Goal: Find specific page/section: Find specific page/section

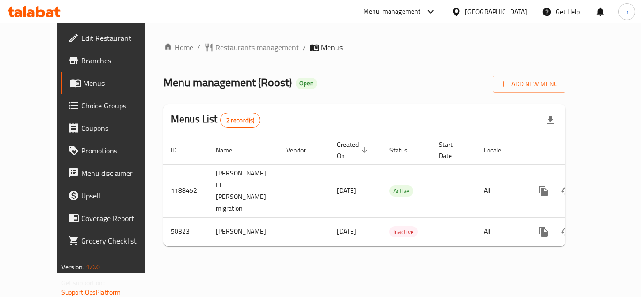
click at [459, 14] on icon at bounding box center [456, 12] width 7 height 8
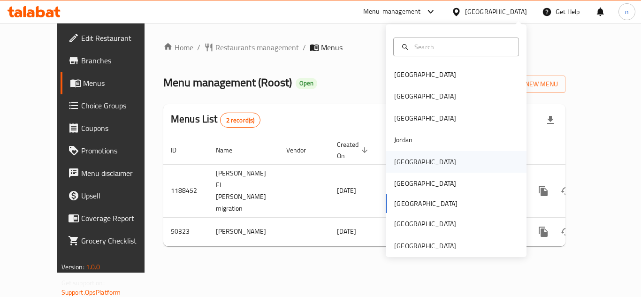
click at [405, 163] on div "[GEOGRAPHIC_DATA]" at bounding box center [425, 162] width 62 height 10
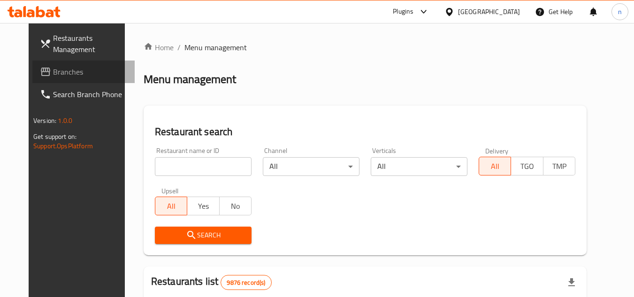
click at [53, 70] on span "Branches" at bounding box center [90, 71] width 74 height 11
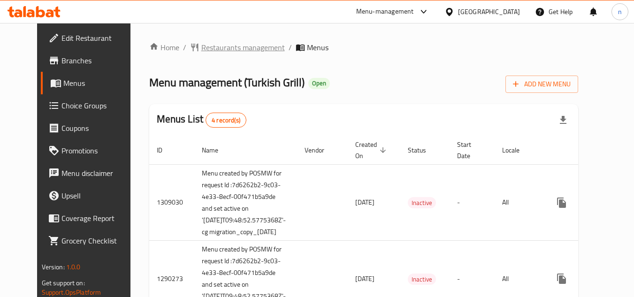
click at [214, 44] on span "Restaurants management" at bounding box center [243, 47] width 84 height 11
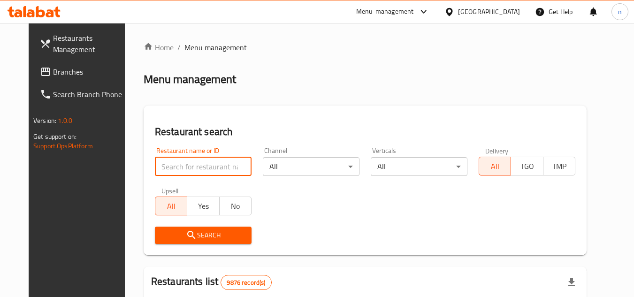
click at [181, 165] on input "search" at bounding box center [203, 166] width 97 height 19
paste input "172"
type input "172"
click button "Search" at bounding box center [203, 235] width 97 height 17
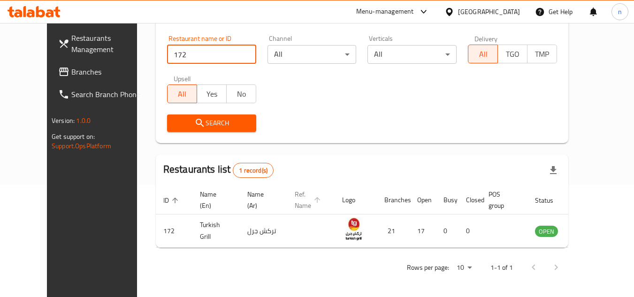
scroll to position [114, 0]
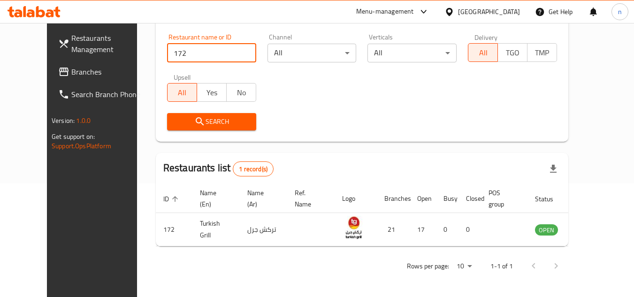
click at [189, 124] on span "Search" at bounding box center [212, 122] width 74 height 12
click at [168, 54] on input "172" at bounding box center [211, 53] width 89 height 19
click button "Search" at bounding box center [211, 121] width 89 height 17
click at [360, 154] on div "Restaurants list 1 record(s)" at bounding box center [362, 169] width 413 height 32
click at [452, 13] on icon at bounding box center [449, 12] width 7 height 8
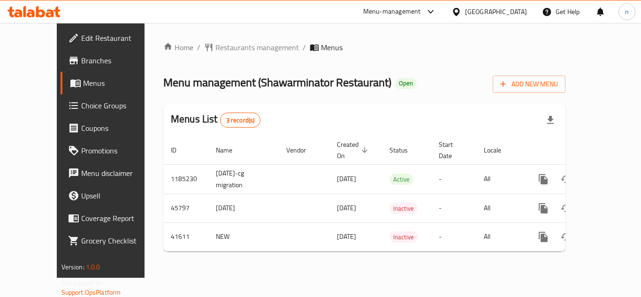
click at [461, 12] on icon at bounding box center [456, 12] width 10 height 10
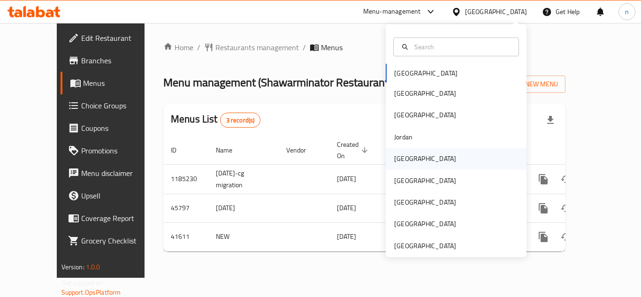
click at [404, 155] on div "[GEOGRAPHIC_DATA]" at bounding box center [425, 158] width 62 height 10
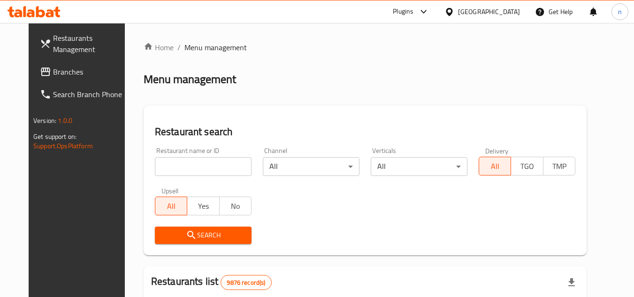
click at [90, 76] on span "Branches" at bounding box center [90, 71] width 74 height 11
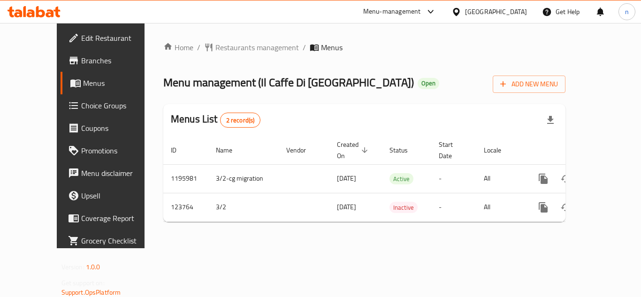
click at [429, 11] on icon at bounding box center [431, 12] width 6 height 4
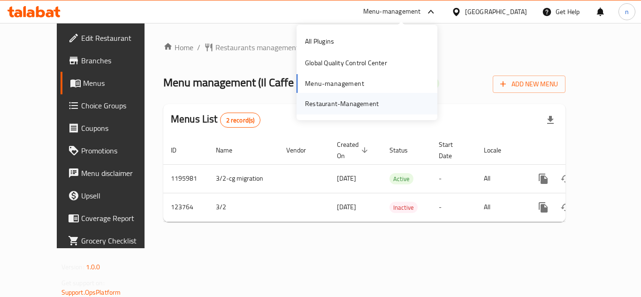
click at [352, 108] on div "Restaurant-Management" at bounding box center [342, 104] width 74 height 10
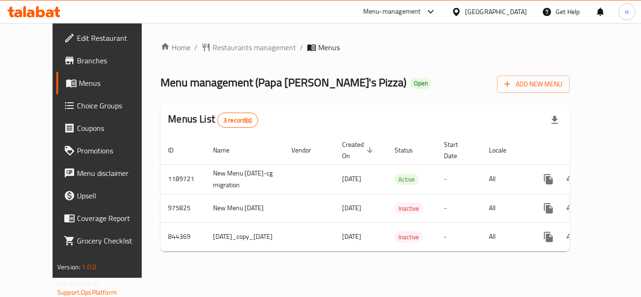
click at [459, 15] on icon at bounding box center [456, 12] width 7 height 8
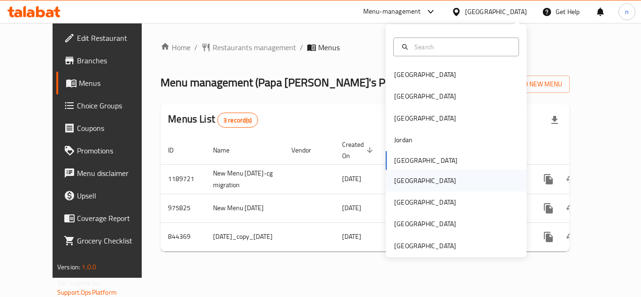
click at [394, 185] on div "[GEOGRAPHIC_DATA]" at bounding box center [425, 181] width 62 height 10
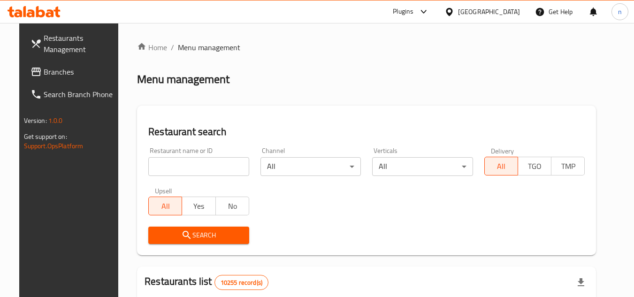
click at [44, 75] on span "Branches" at bounding box center [81, 71] width 74 height 11
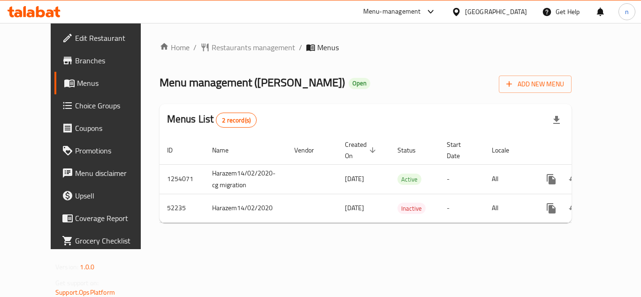
click at [459, 12] on icon at bounding box center [456, 12] width 7 height 8
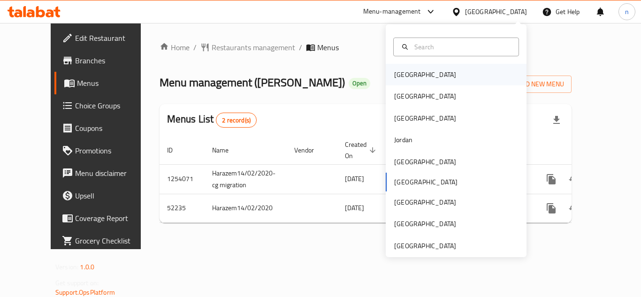
click at [405, 72] on div "[GEOGRAPHIC_DATA]" at bounding box center [425, 74] width 62 height 10
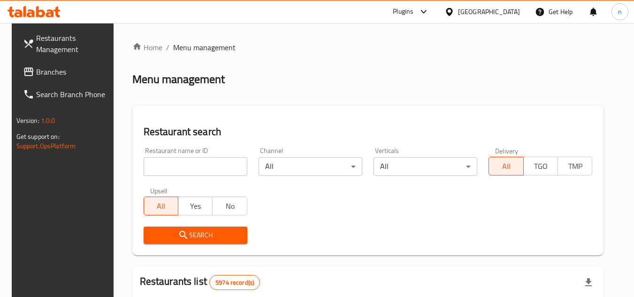
click at [92, 67] on span "Branches" at bounding box center [73, 71] width 74 height 11
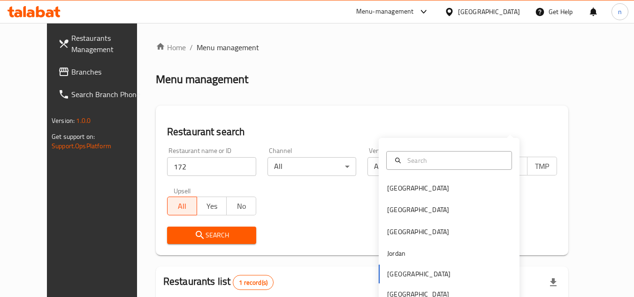
scroll to position [114, 0]
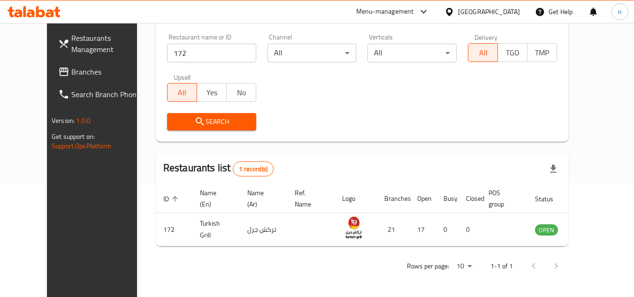
click at [560, 113] on div "Search" at bounding box center [361, 121] width 401 height 29
click at [429, 11] on icon at bounding box center [423, 11] width 11 height 11
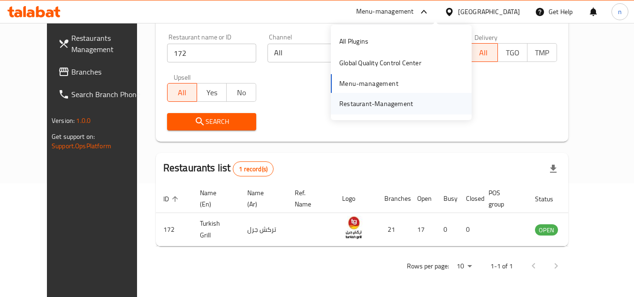
click at [374, 99] on div "Restaurant-Management" at bounding box center [376, 104] width 74 height 10
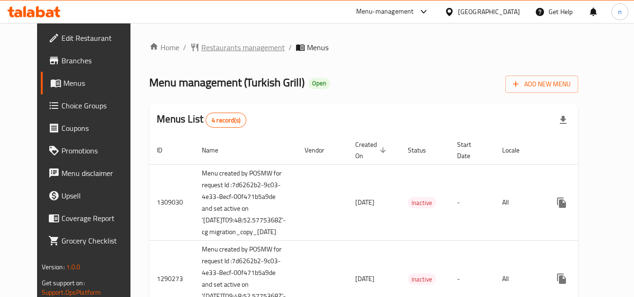
click at [211, 47] on span "Restaurants management" at bounding box center [243, 47] width 84 height 11
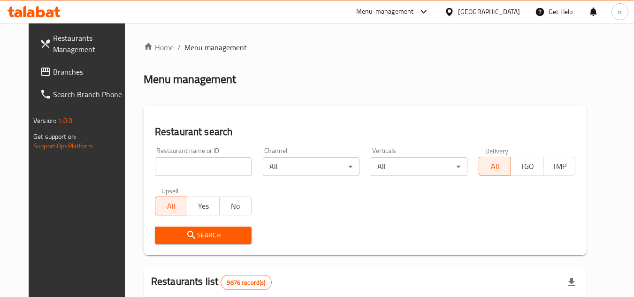
click at [156, 167] on input "search" at bounding box center [203, 166] width 97 height 19
paste input "172"
type input "172"
click button "Search" at bounding box center [203, 235] width 97 height 17
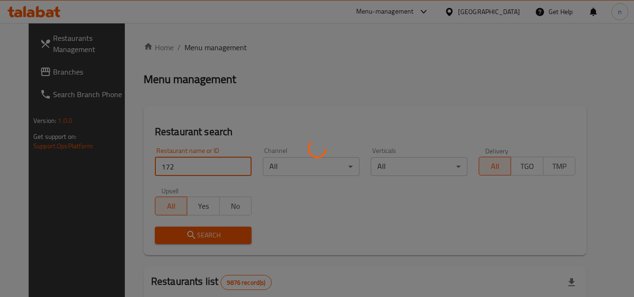
click button "Search" at bounding box center [203, 235] width 97 height 17
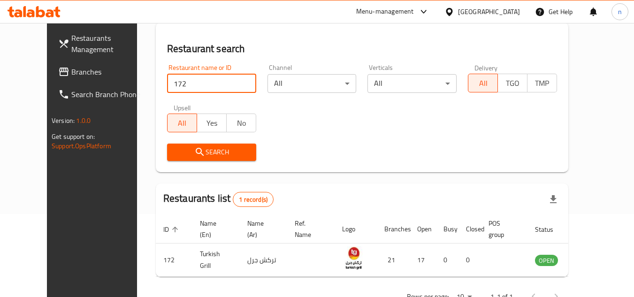
scroll to position [67, 0]
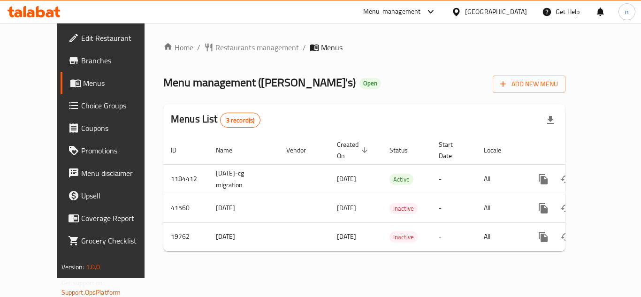
click at [459, 9] on icon at bounding box center [456, 12] width 7 height 8
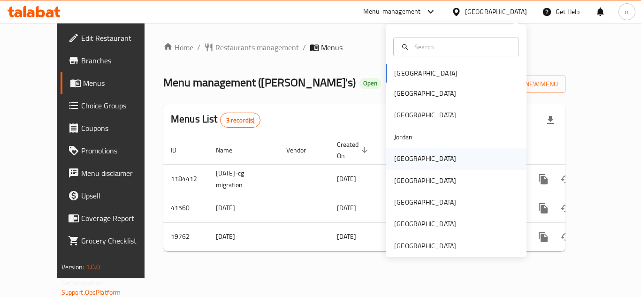
click at [395, 157] on div "[GEOGRAPHIC_DATA]" at bounding box center [425, 158] width 62 height 10
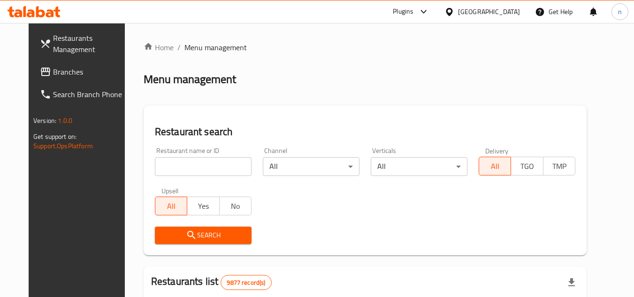
click at [53, 74] on span "Branches" at bounding box center [90, 71] width 74 height 11
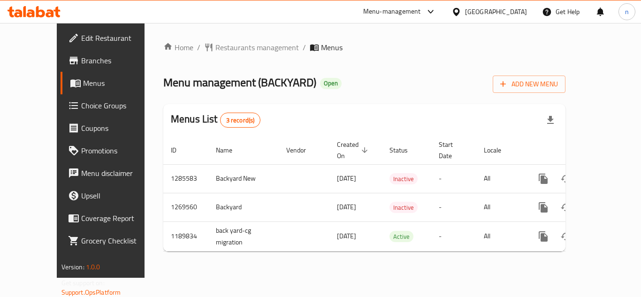
click at [461, 9] on icon at bounding box center [456, 12] width 10 height 10
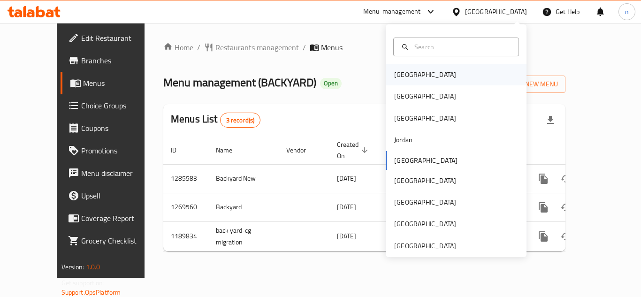
click at [394, 79] on div "[GEOGRAPHIC_DATA]" at bounding box center [425, 74] width 62 height 10
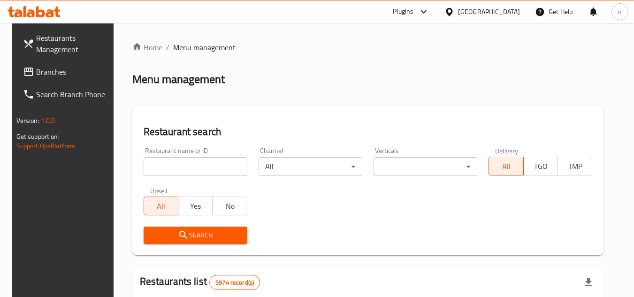
click at [49, 70] on span "Branches" at bounding box center [73, 71] width 74 height 11
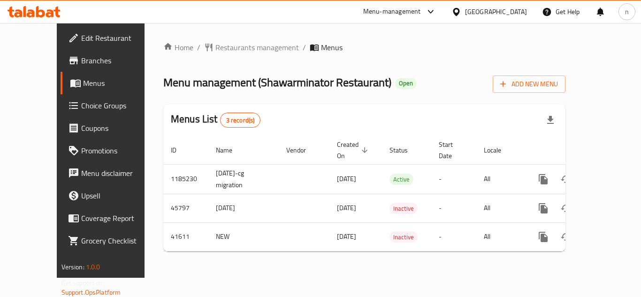
click at [459, 13] on icon at bounding box center [456, 12] width 7 height 8
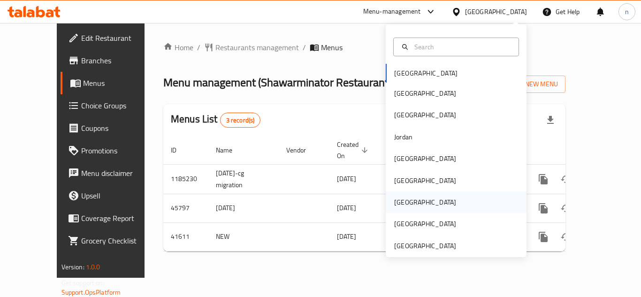
click at [398, 206] on div "[GEOGRAPHIC_DATA]" at bounding box center [425, 202] width 62 height 10
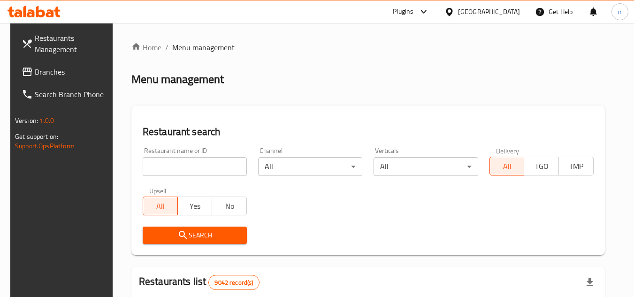
click at [69, 79] on link "Branches" at bounding box center [65, 72] width 102 height 23
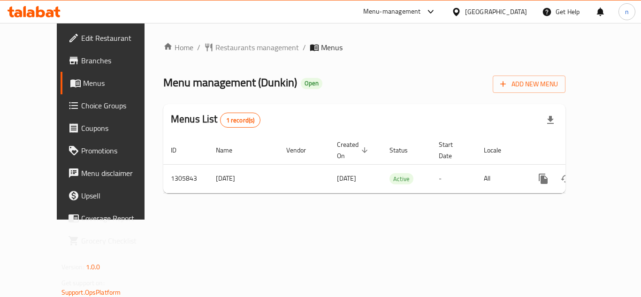
click at [459, 9] on icon at bounding box center [456, 12] width 7 height 8
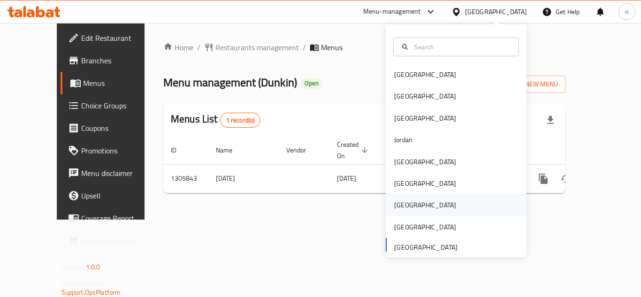
click at [399, 201] on div "[GEOGRAPHIC_DATA]" at bounding box center [425, 205] width 62 height 10
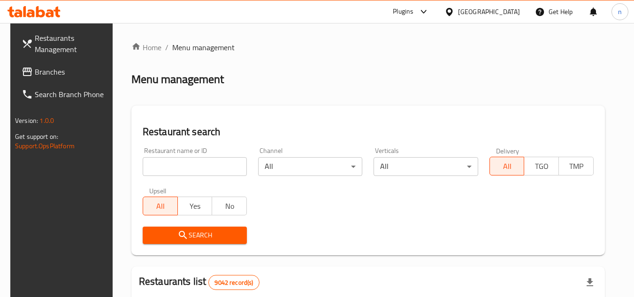
drag, startPoint x: 55, startPoint y: 70, endPoint x: 96, endPoint y: 70, distance: 40.8
click at [55, 70] on span "Branches" at bounding box center [72, 71] width 74 height 11
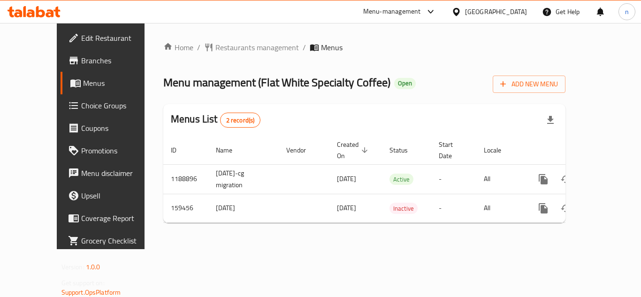
click at [461, 12] on icon at bounding box center [456, 12] width 10 height 10
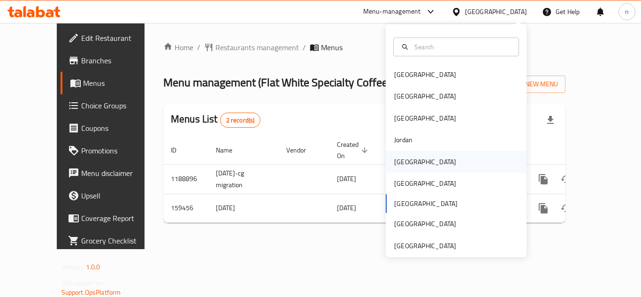
click at [404, 161] on div "[GEOGRAPHIC_DATA]" at bounding box center [425, 162] width 62 height 10
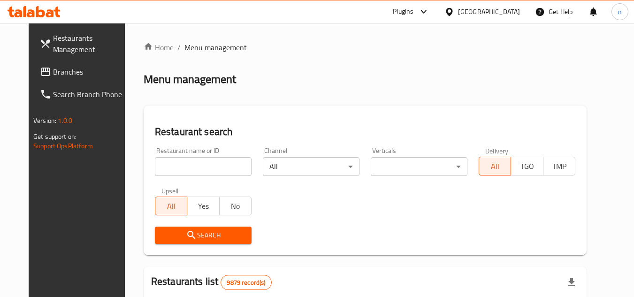
click at [53, 71] on span "Branches" at bounding box center [90, 71] width 74 height 11
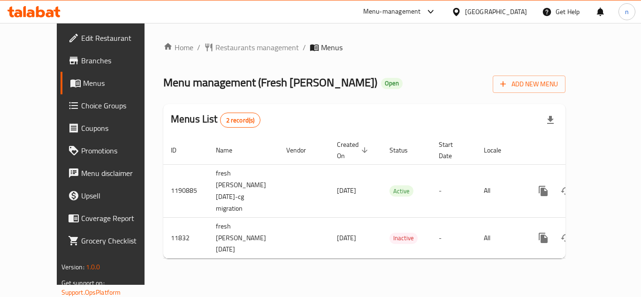
click at [459, 10] on icon at bounding box center [456, 12] width 7 height 8
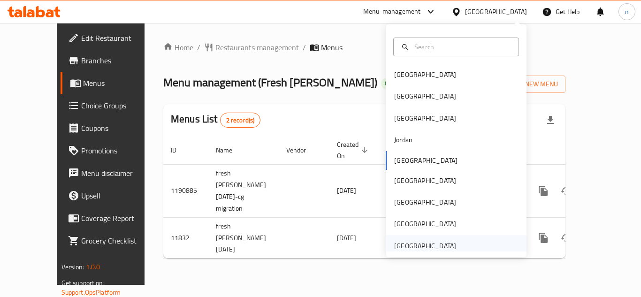
click at [422, 241] on div "[GEOGRAPHIC_DATA]" at bounding box center [425, 246] width 62 height 10
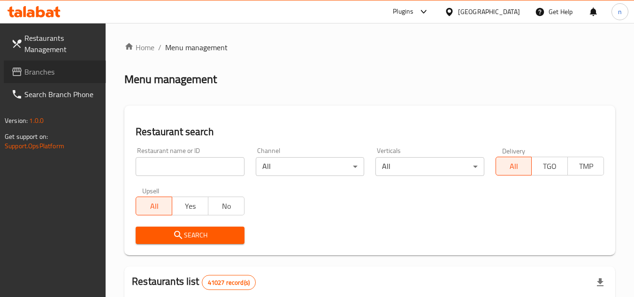
click at [69, 79] on link "Branches" at bounding box center [55, 72] width 102 height 23
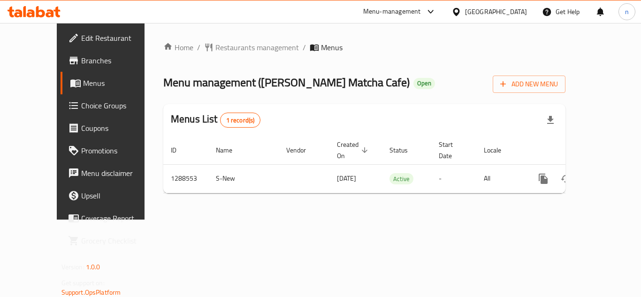
click at [461, 10] on icon at bounding box center [456, 12] width 10 height 10
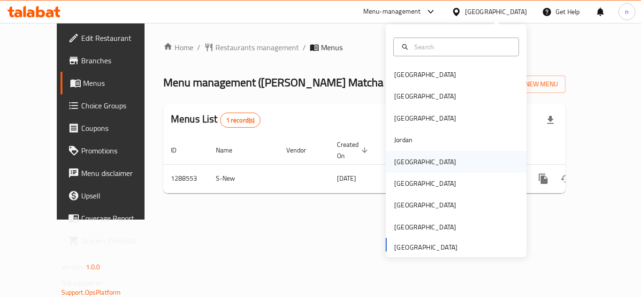
click at [394, 163] on div "[GEOGRAPHIC_DATA]" at bounding box center [425, 162] width 62 height 10
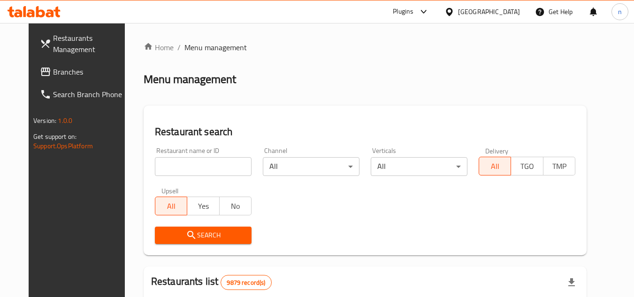
click at [61, 73] on span "Branches" at bounding box center [90, 71] width 74 height 11
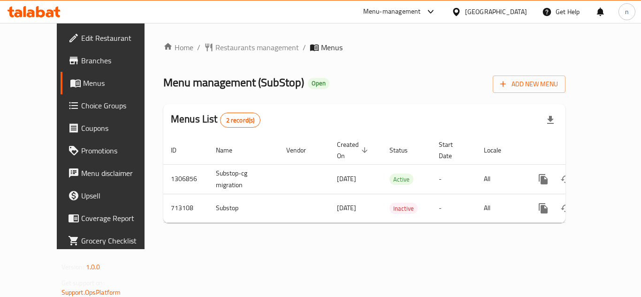
click at [461, 10] on icon at bounding box center [456, 12] width 10 height 10
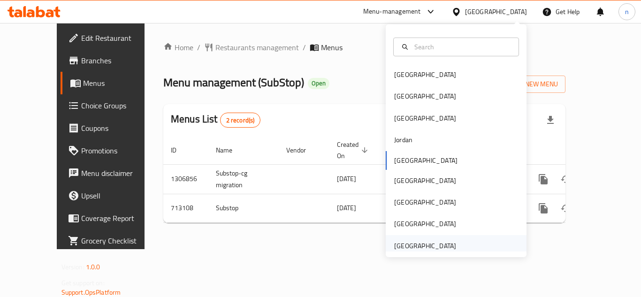
click at [428, 247] on div "[GEOGRAPHIC_DATA]" at bounding box center [425, 246] width 62 height 10
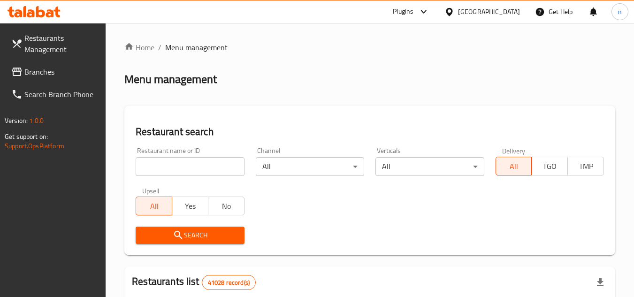
click at [423, 11] on icon at bounding box center [423, 11] width 11 height 11
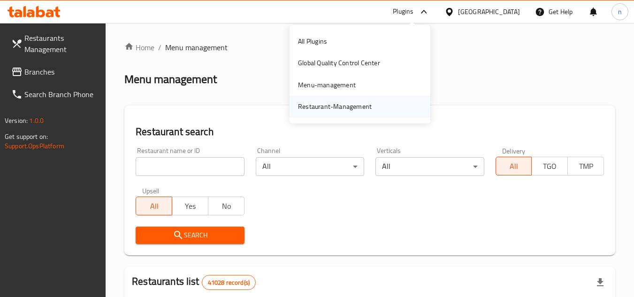
click at [342, 110] on div "Restaurant-Management" at bounding box center [335, 106] width 74 height 10
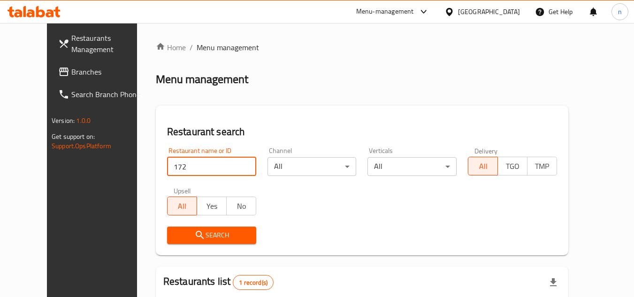
scroll to position [67, 0]
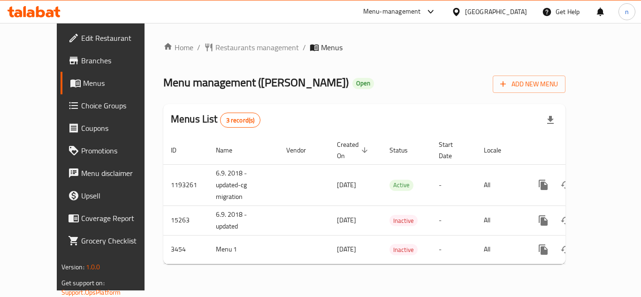
click at [432, 12] on icon at bounding box center [430, 11] width 11 height 11
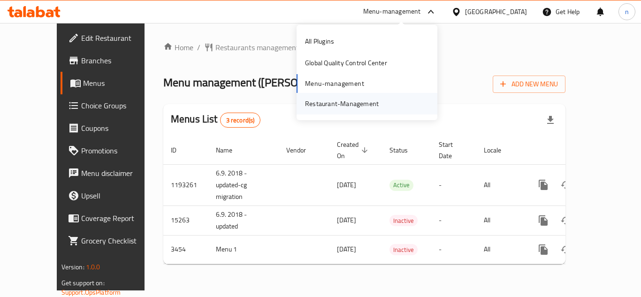
click at [337, 99] on div "Restaurant-Management" at bounding box center [342, 104] width 74 height 10
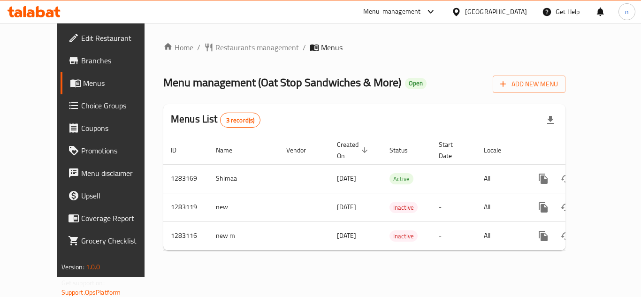
click at [431, 12] on icon at bounding box center [431, 12] width 6 height 4
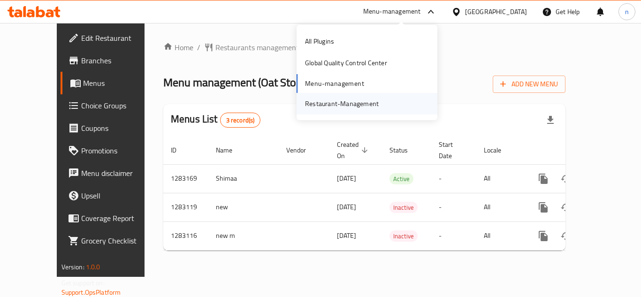
click at [346, 101] on div "Restaurant-Management" at bounding box center [342, 104] width 74 height 10
